Goal: Information Seeking & Learning: Learn about a topic

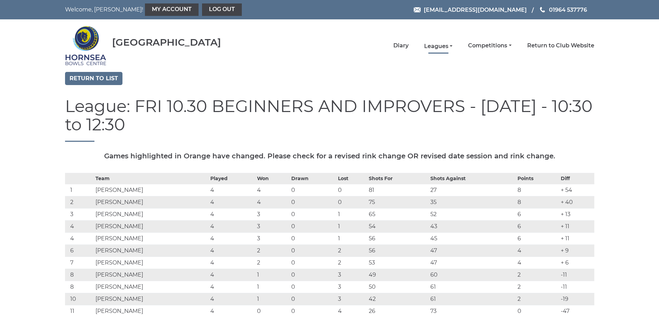
click at [438, 43] on link "Leagues" at bounding box center [438, 47] width 28 height 8
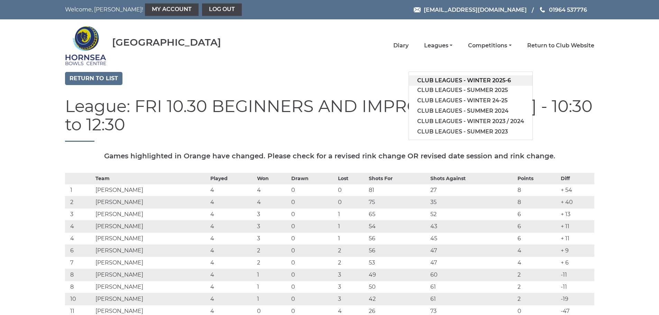
click at [451, 76] on link "Club leagues - Winter 2025-6" at bounding box center [470, 80] width 123 height 10
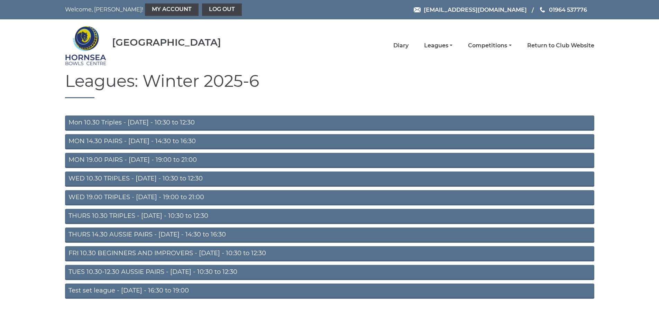
click at [135, 236] on link "THURS 14.30 AUSSIE PAIRS - [DATE] - 14:30 to 16:30" at bounding box center [329, 235] width 529 height 15
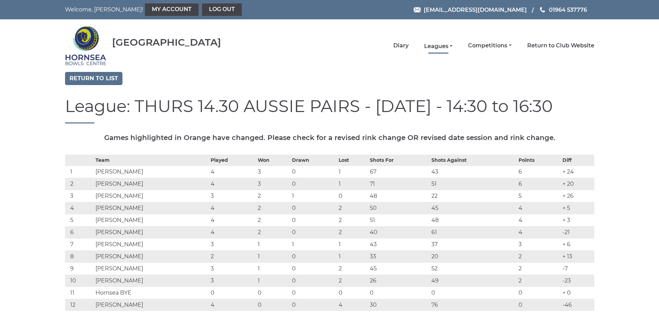
click at [447, 47] on link "Leagues" at bounding box center [438, 47] width 28 height 8
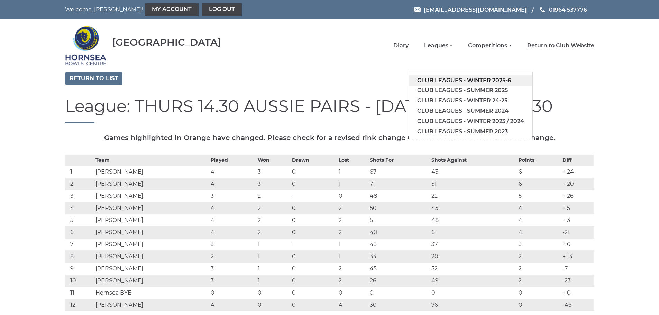
click at [460, 83] on link "Club leagues - Winter 2025-6" at bounding box center [470, 80] width 123 height 10
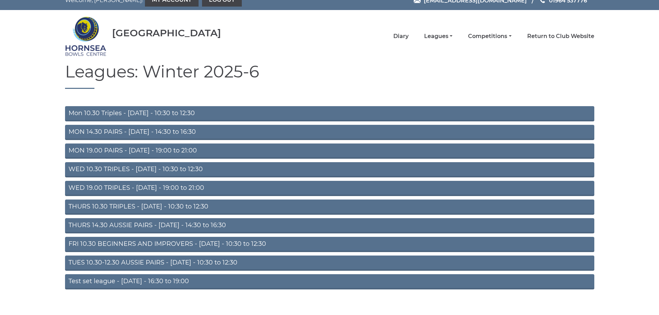
scroll to position [18, 0]
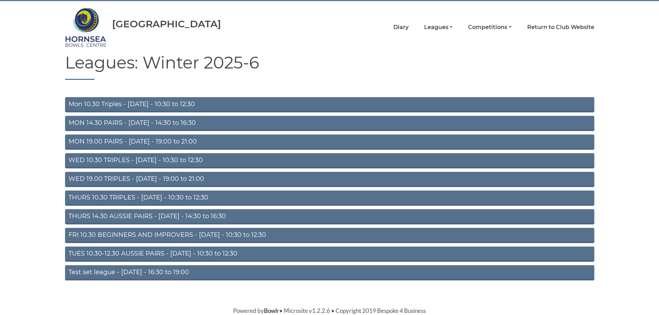
click at [168, 231] on link "FRI 10.30 BEGINNERS AND IMPROVERS - Friday - 10:30 to 12:30" at bounding box center [329, 235] width 529 height 15
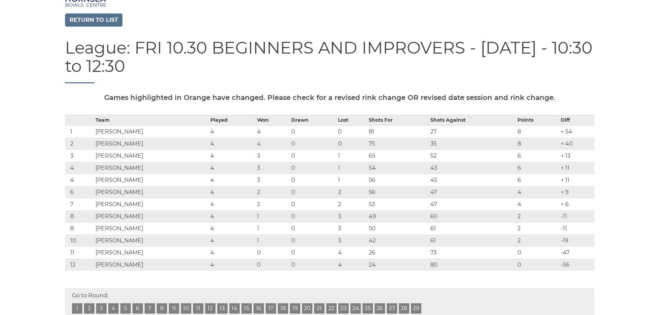
scroll to position [69, 0]
